Goal: Entertainment & Leisure: Consume media (video, audio)

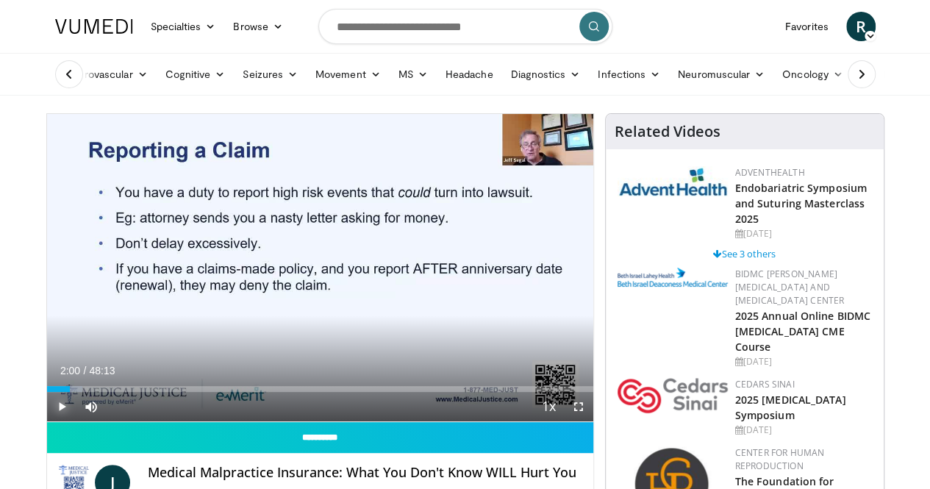
click at [47, 421] on span "Video Player" at bounding box center [61, 406] width 29 height 29
click at [591, 421] on span "Video Player" at bounding box center [578, 406] width 29 height 29
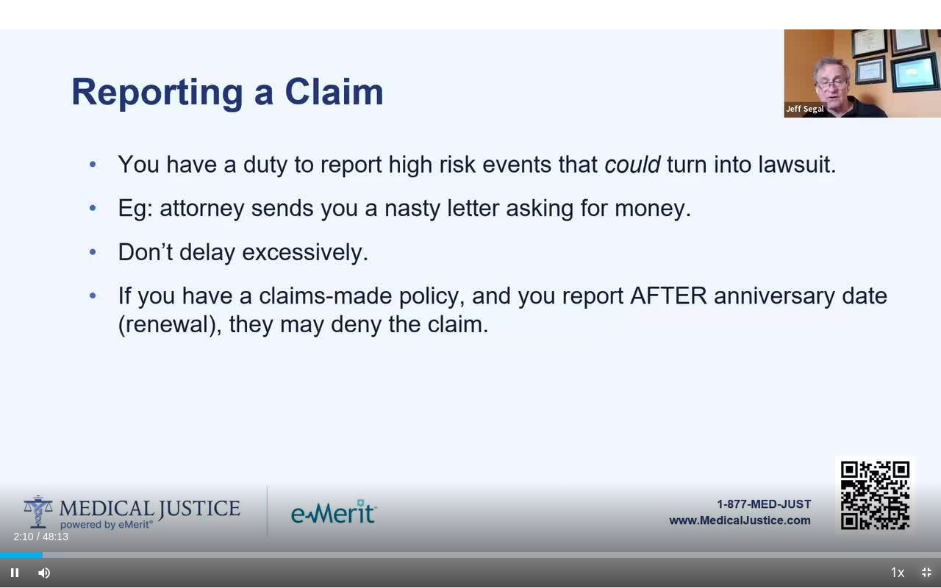
click at [924, 488] on span "Video Player" at bounding box center [926, 572] width 29 height 29
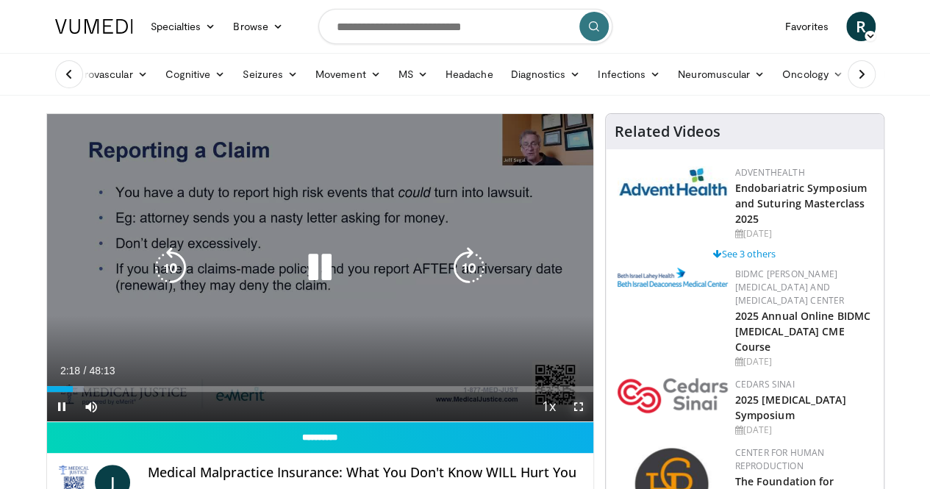
drag, startPoint x: 591, startPoint y: 431, endPoint x: 591, endPoint y: 495, distance: 64.0
click at [591, 421] on span "Video Player" at bounding box center [578, 406] width 29 height 29
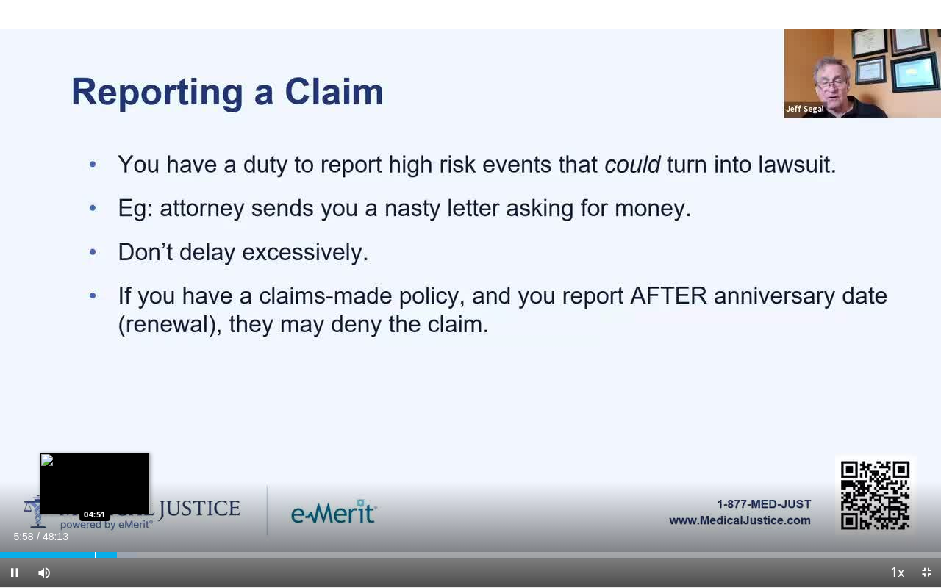
click at [96, 488] on div "Progress Bar" at bounding box center [95, 555] width 1 height 6
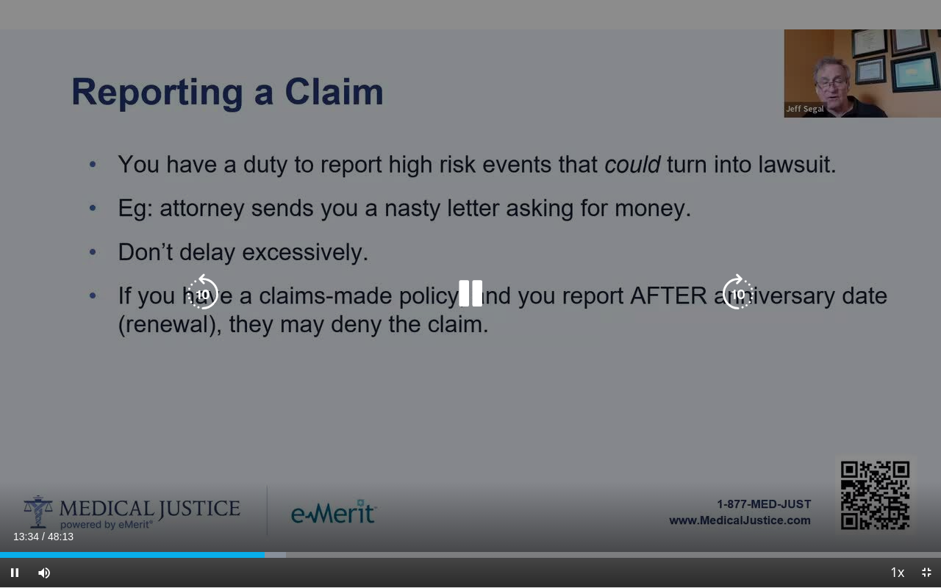
click at [198, 285] on icon "Video Player" at bounding box center [202, 294] width 41 height 41
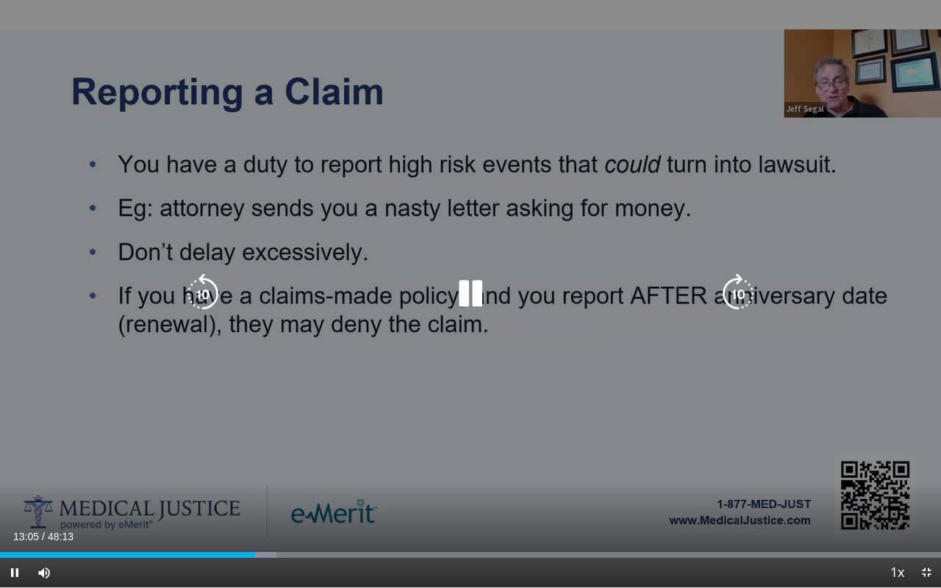
click at [204, 296] on icon "Video Player" at bounding box center [202, 294] width 41 height 41
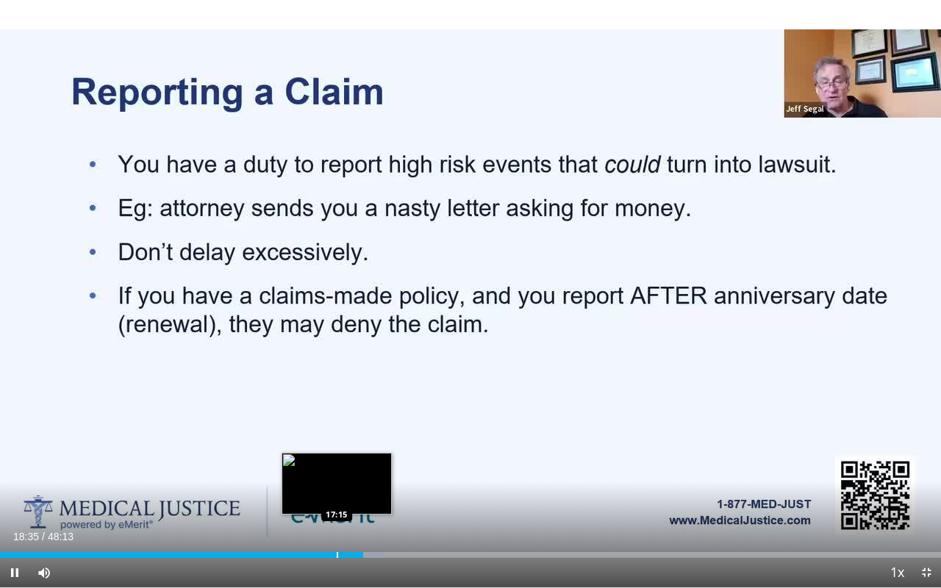
click at [337, 488] on div "Progress Bar" at bounding box center [337, 555] width 1 height 6
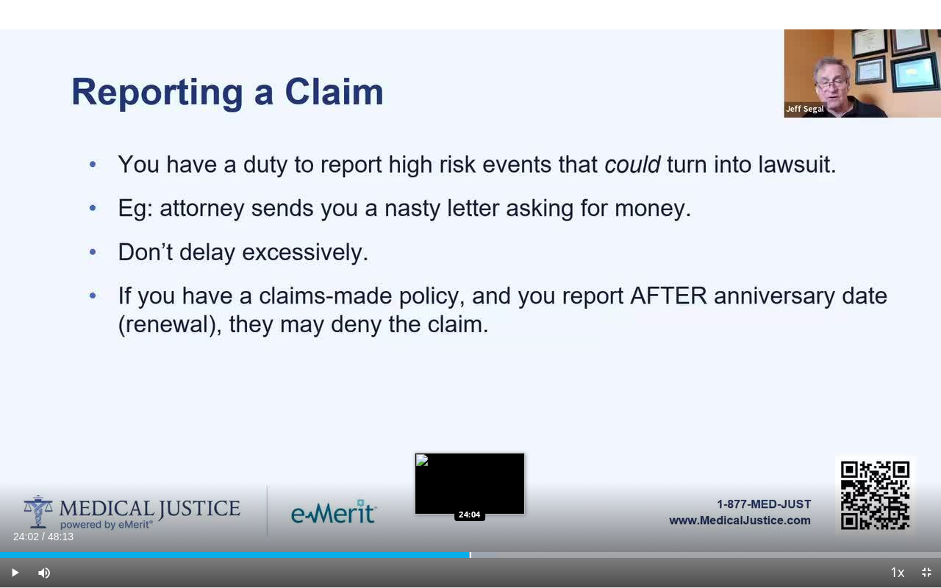
click at [469, 488] on div "Loaded : 52.79% 24:02 24:04" at bounding box center [470, 555] width 941 height 6
click at [461, 488] on div "Progress Bar" at bounding box center [461, 555] width 1 height 6
click at [448, 488] on div "23:54" at bounding box center [233, 555] width 467 height 6
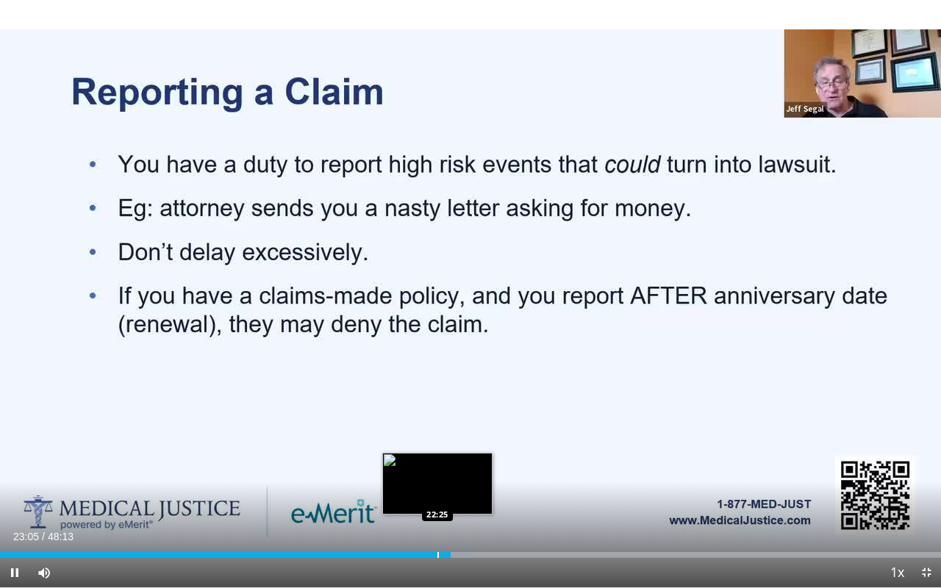
click at [437, 488] on div "Progress Bar" at bounding box center [437, 555] width 1 height 6
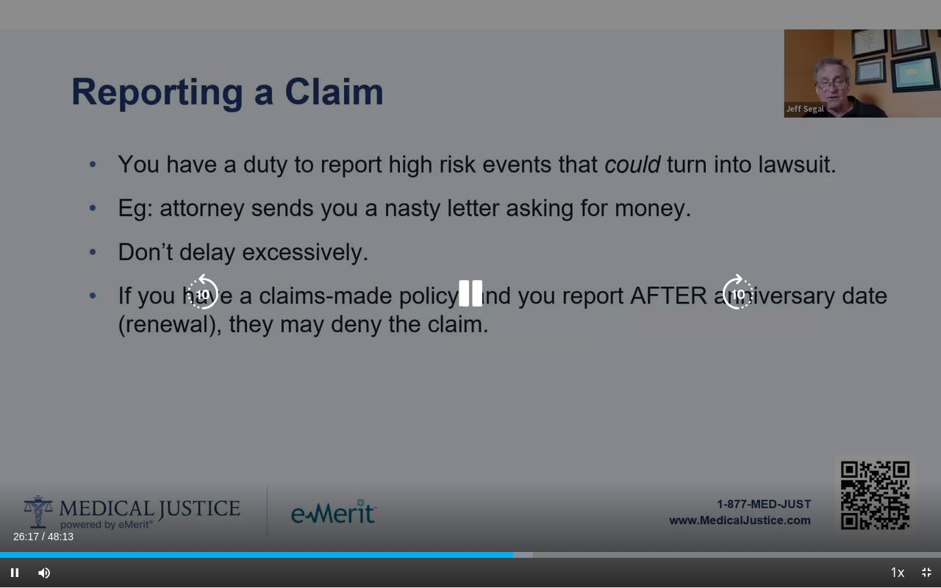
click at [199, 312] on icon "Video Player" at bounding box center [202, 294] width 41 height 41
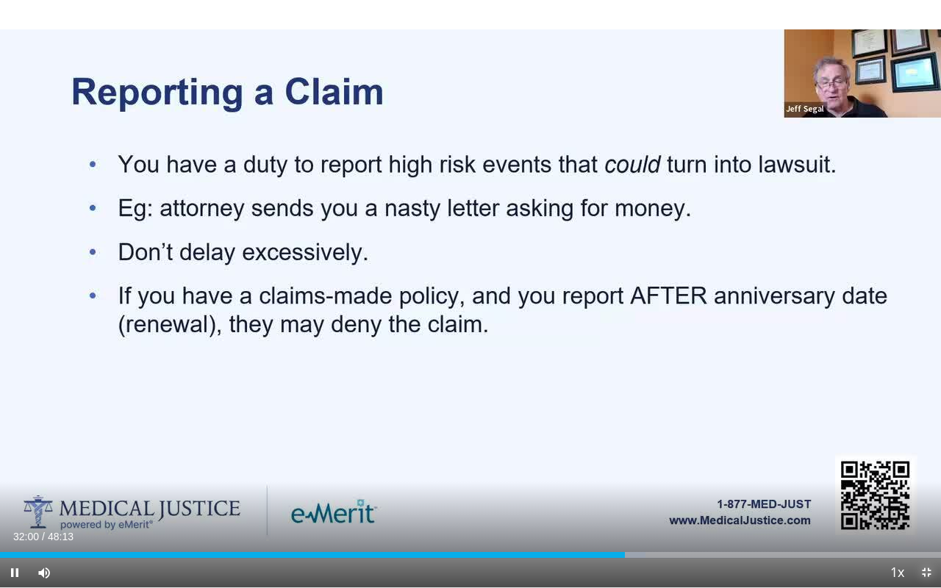
click at [926, 488] on span "Video Player" at bounding box center [926, 572] width 29 height 29
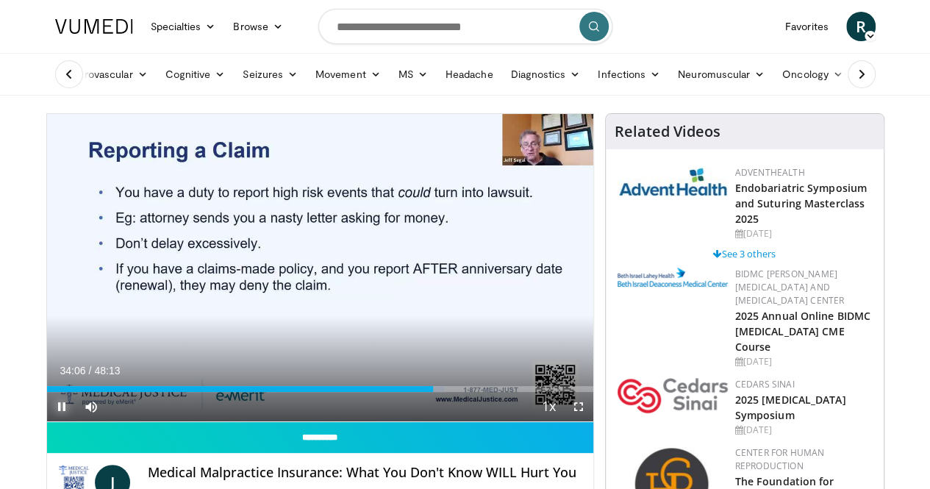
click at [47, 421] on span "Video Player" at bounding box center [61, 406] width 29 height 29
